Goal: Obtain resource: Obtain resource

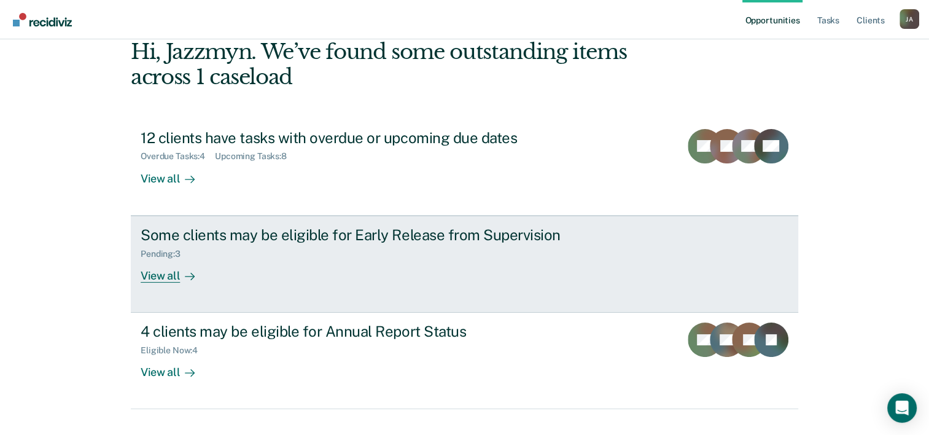
scroll to position [87, 0]
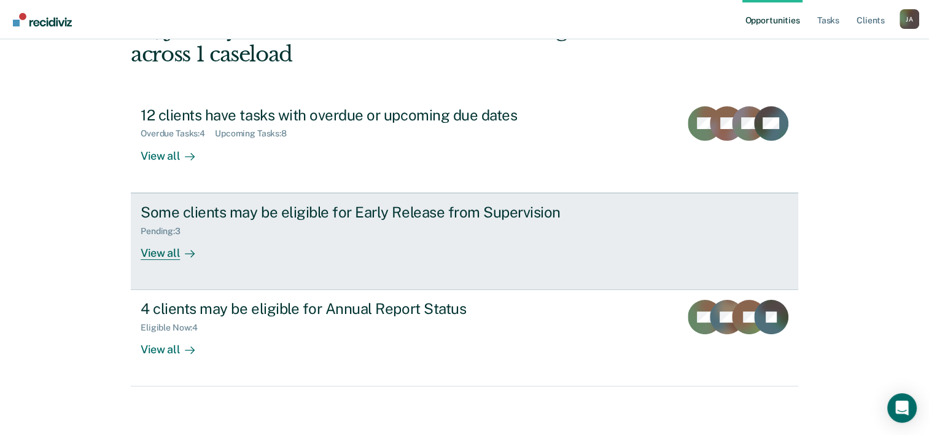
click at [165, 252] on div "View all" at bounding box center [175, 248] width 69 height 24
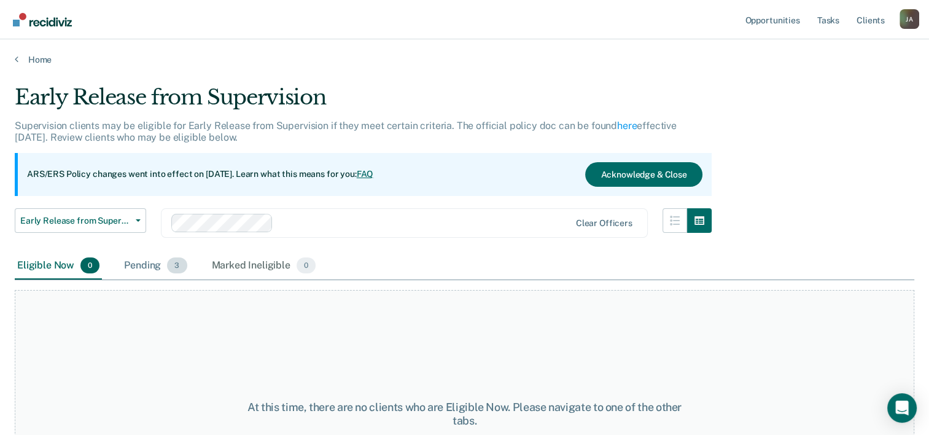
click at [152, 260] on div "Pending 3" at bounding box center [156, 265] width 68 height 27
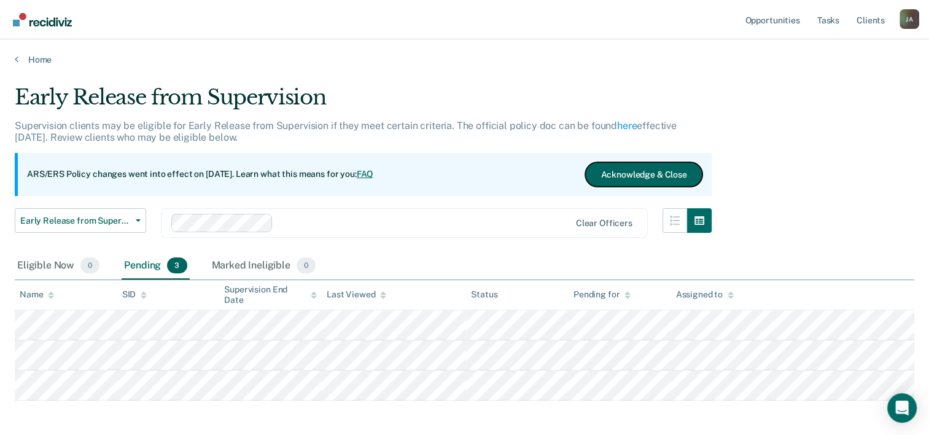
click at [608, 172] on button "Acknowledge & Close" at bounding box center [643, 174] width 117 height 25
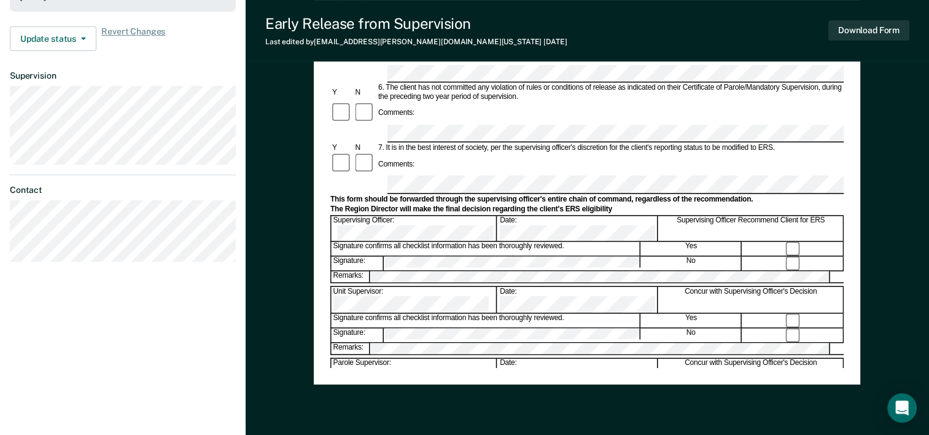
scroll to position [307, 0]
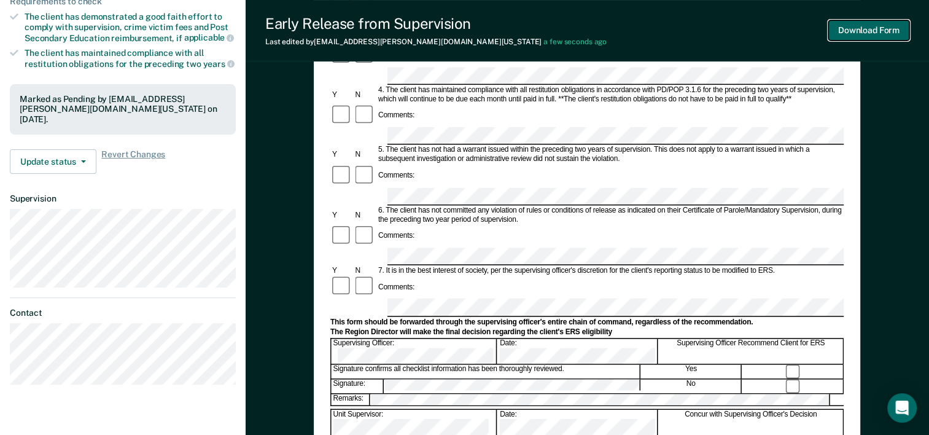
click at [875, 27] on button "Download Form" at bounding box center [868, 30] width 81 height 20
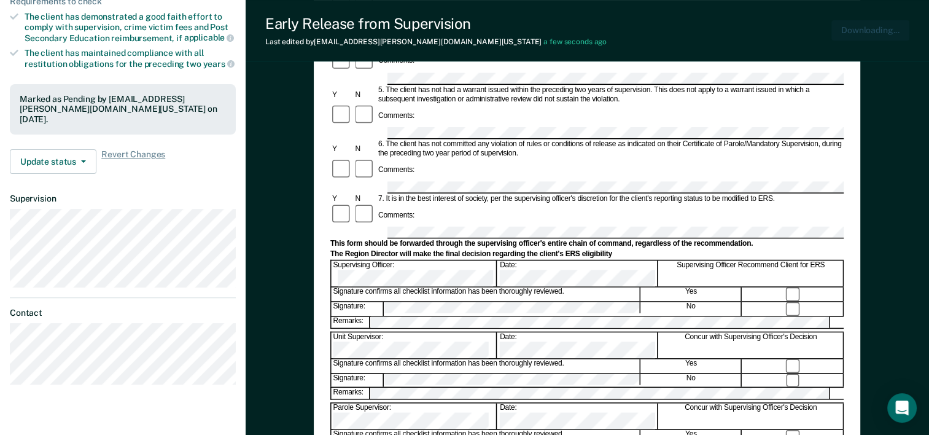
scroll to position [0, 0]
